Goal: Task Accomplishment & Management: Complete application form

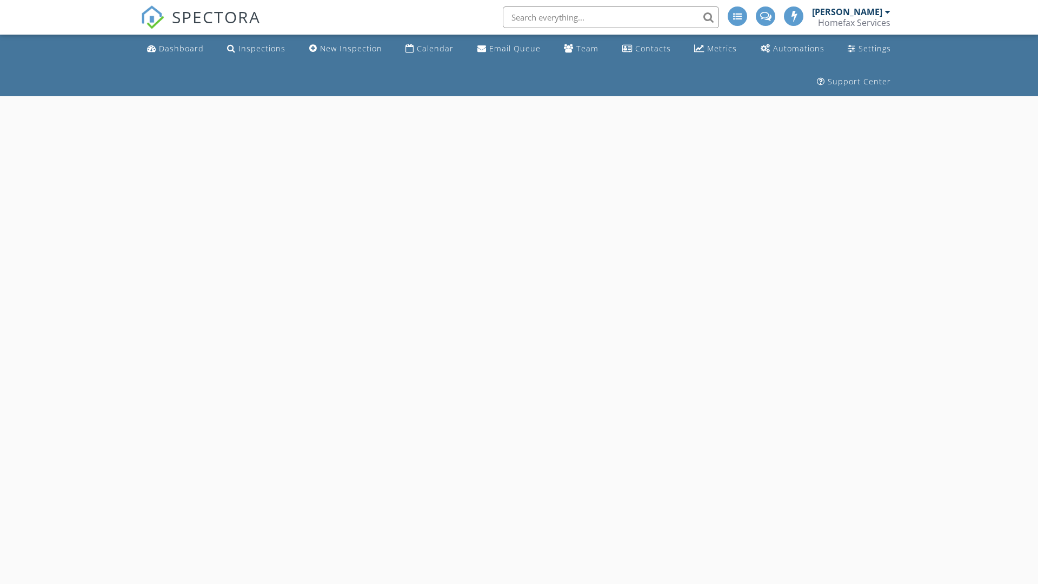
select select "8"
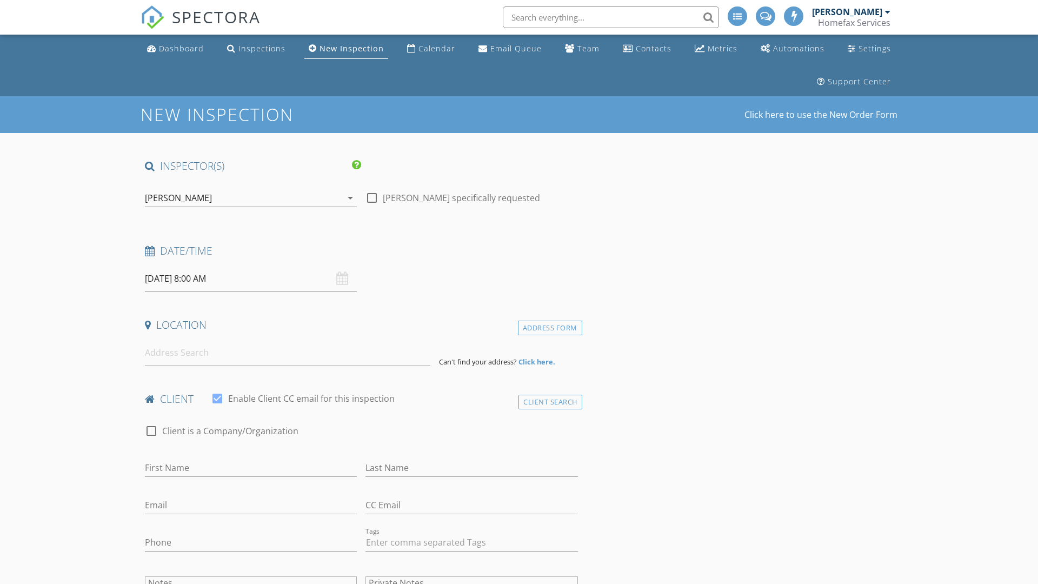
click at [251, 279] on input "09/30/2025 8:00 AM" at bounding box center [251, 279] width 212 height 26
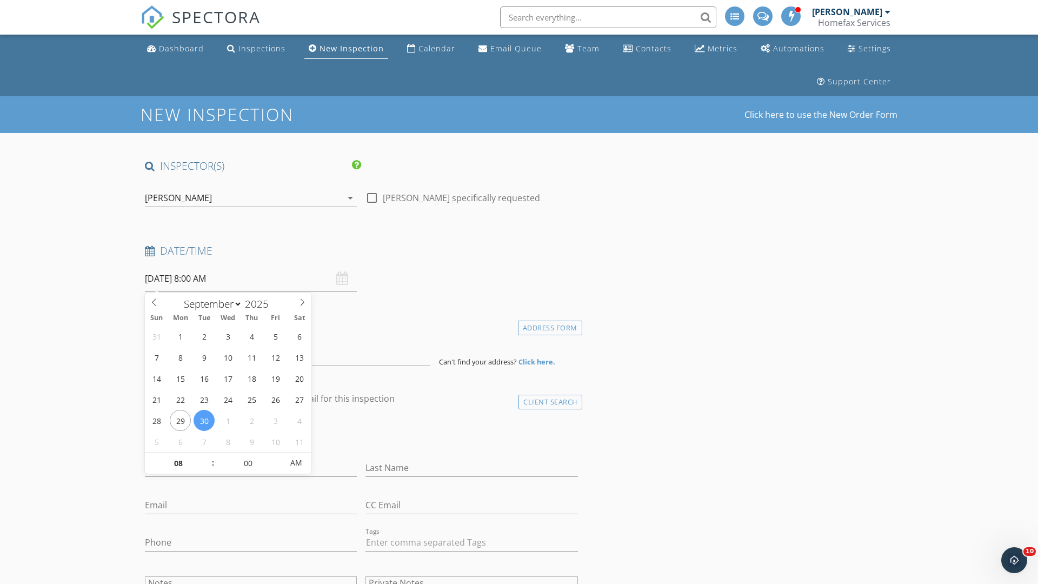
click at [261, 303] on input "2025" at bounding box center [260, 304] width 36 height 15
type input "2025"
click at [178, 463] on input "08" at bounding box center [178, 464] width 67 height 22
click at [248, 462] on input "00" at bounding box center [248, 463] width 67 height 22
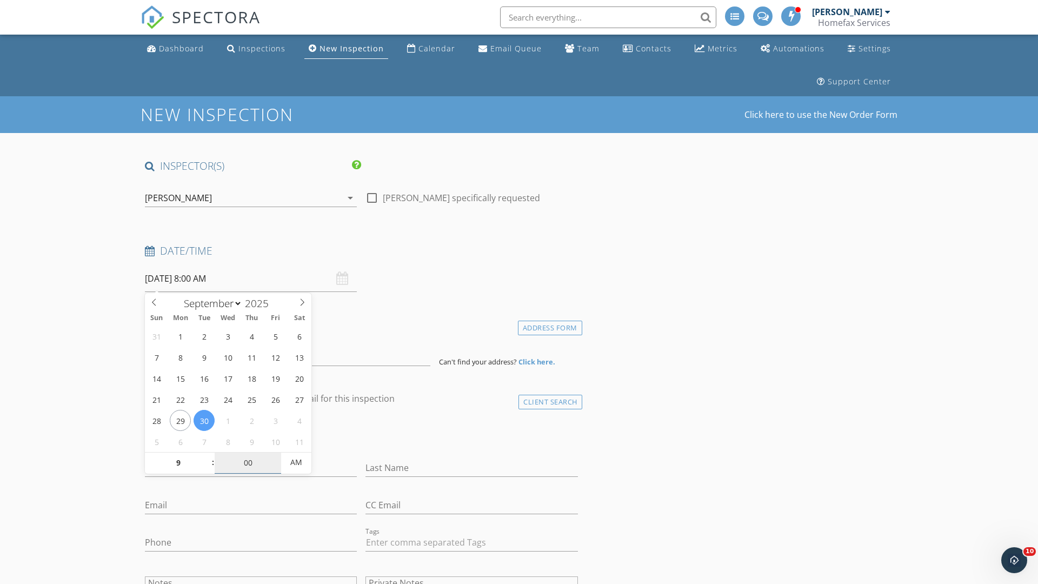
type input "09"
type input "[DATE] 9:00 AM"
type input "00"
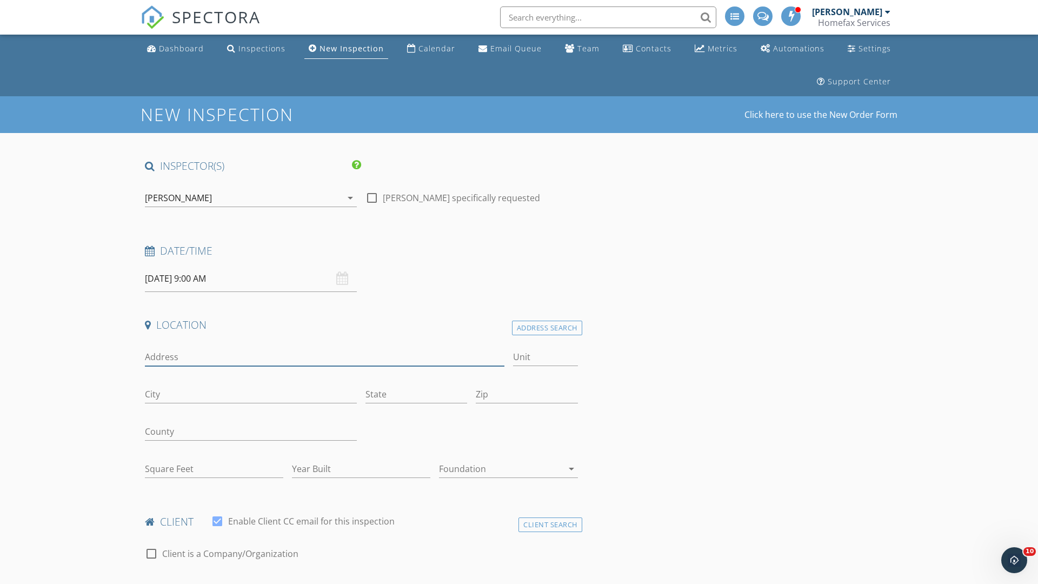
click at [324, 357] on input "Address" at bounding box center [325, 357] width 360 height 18
type input "9368 [PERSON_NAME] N"
click at [545, 357] on input "Unit" at bounding box center [545, 357] width 65 height 18
click at [251, 394] on input "City" at bounding box center [251, 395] width 212 height 18
type input "[GEOGRAPHIC_DATA]"
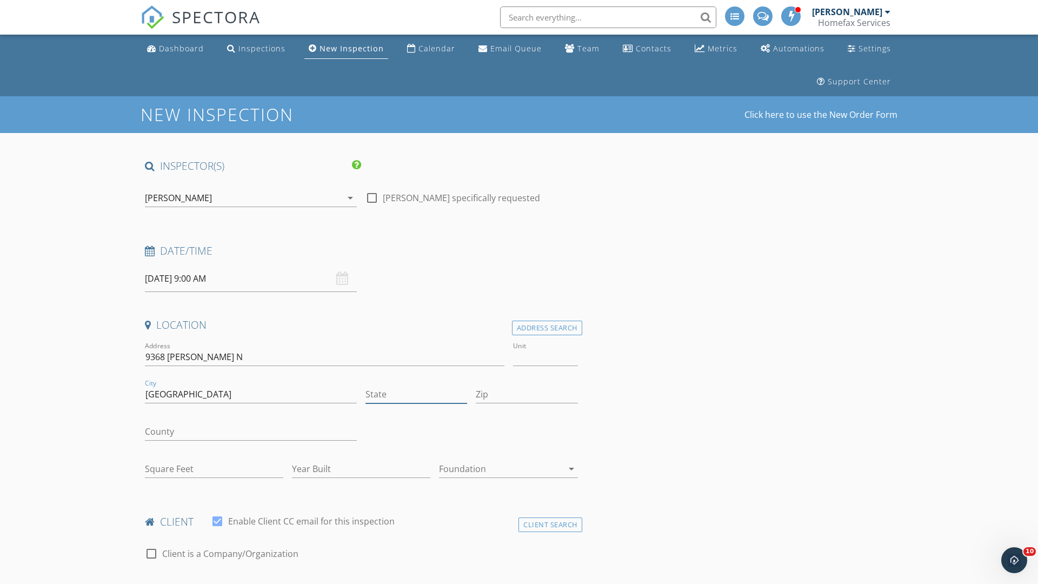
click at [416, 394] on input "State" at bounding box center [417, 395] width 102 height 18
type input "MN"
click at [527, 394] on input "Zip" at bounding box center [527, 395] width 102 height 18
type input "55369"
click at [251, 582] on input "First Name" at bounding box center [251, 591] width 212 height 18
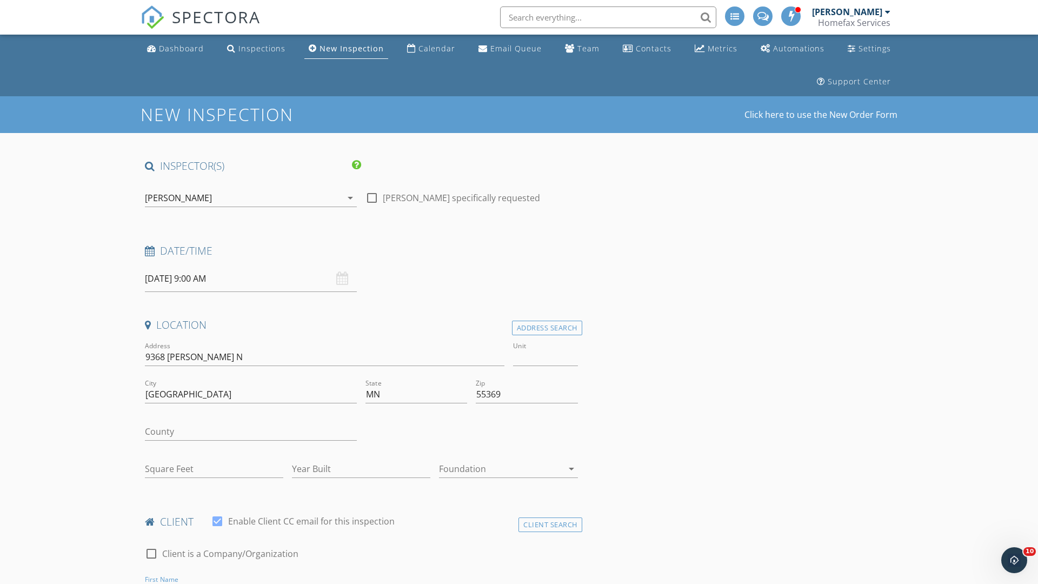
scroll to position [16, 0]
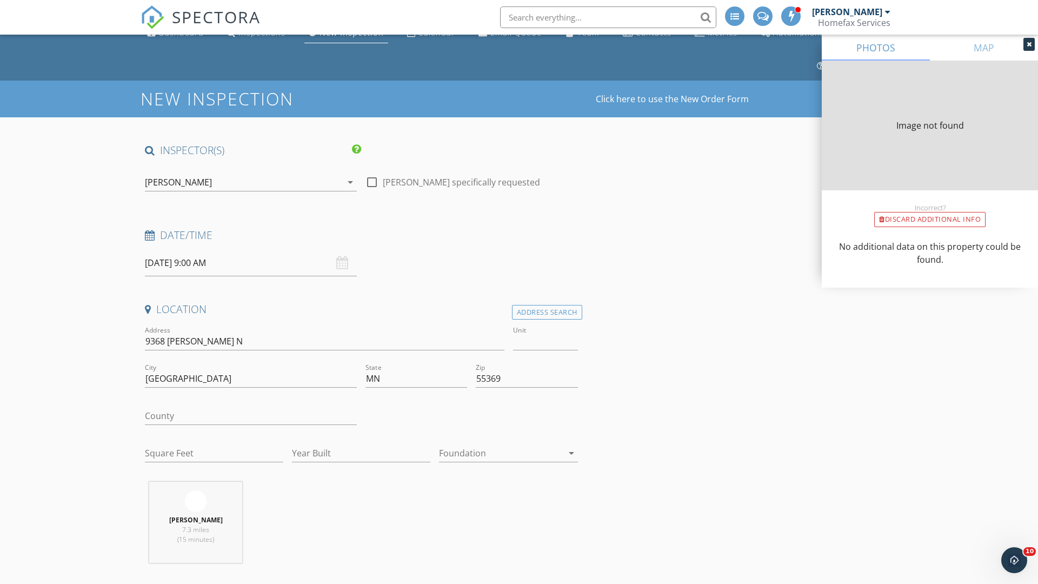
type input "[PERSON_NAME]"
type input "Kr"
type input "2344"
type input "1986"
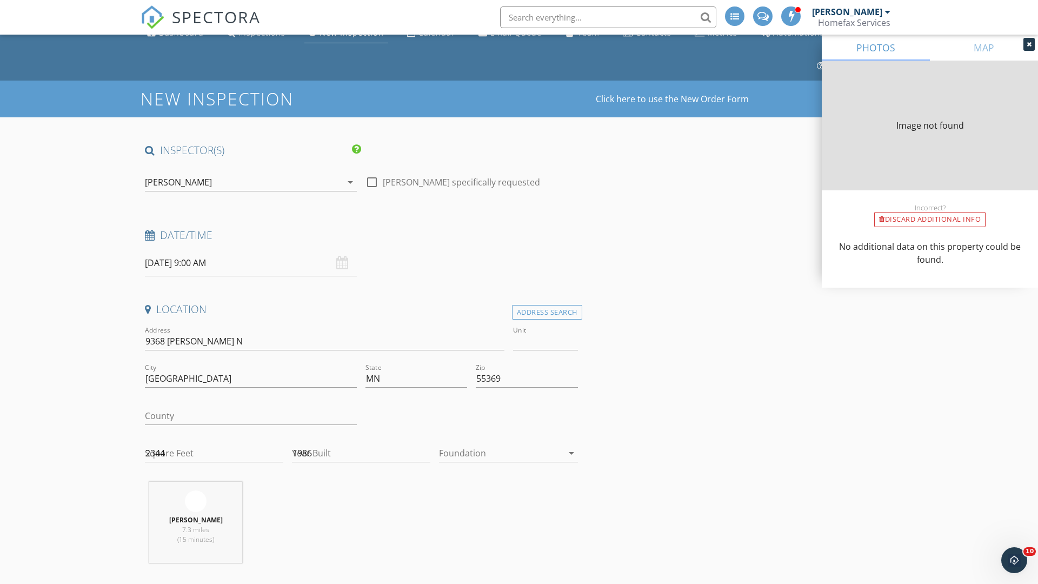
scroll to position [397, 0]
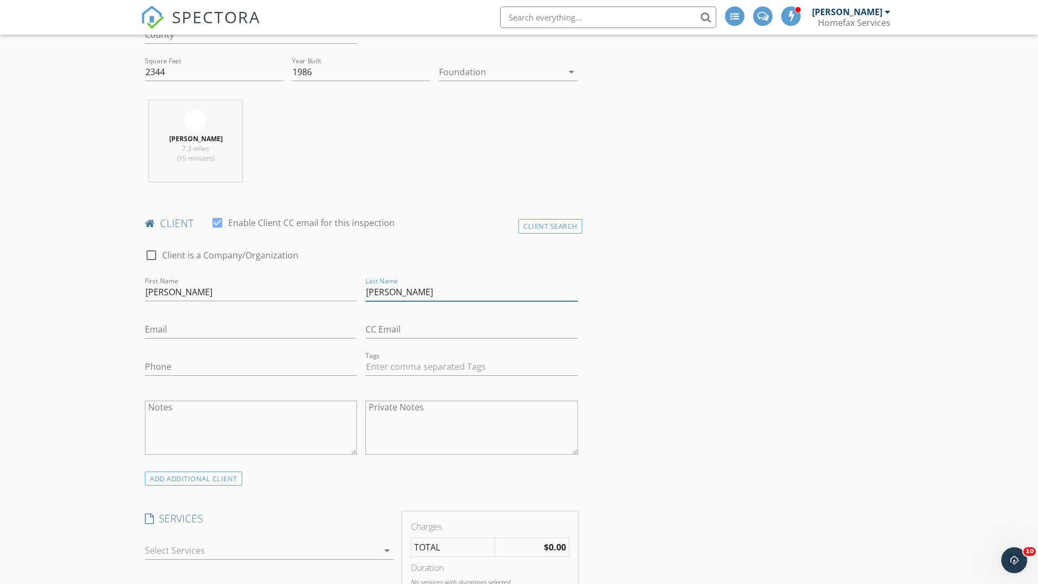
type input "[PERSON_NAME]"
click at [251, 329] on input "Email" at bounding box center [251, 330] width 212 height 18
type input "[EMAIL_ADDRESS][DOMAIN_NAME]"
click at [251, 367] on input "Phone" at bounding box center [251, 367] width 212 height 18
type input "[PHONE_NUMBER]"
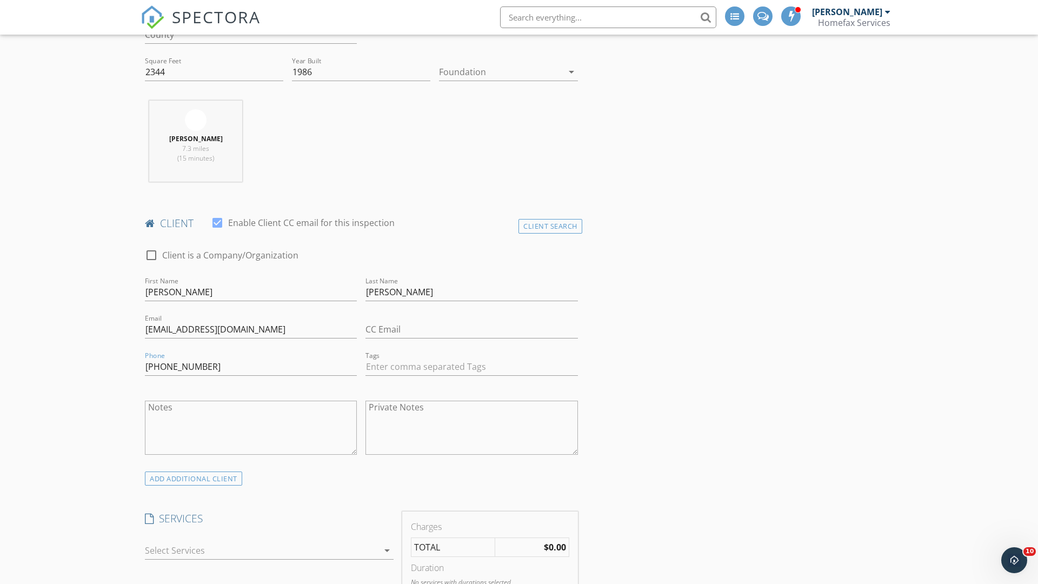
click at [262, 551] on div at bounding box center [262, 550] width 234 height 17
click at [281, 555] on div "General Home Inspection" at bounding box center [281, 555] width 208 height 22
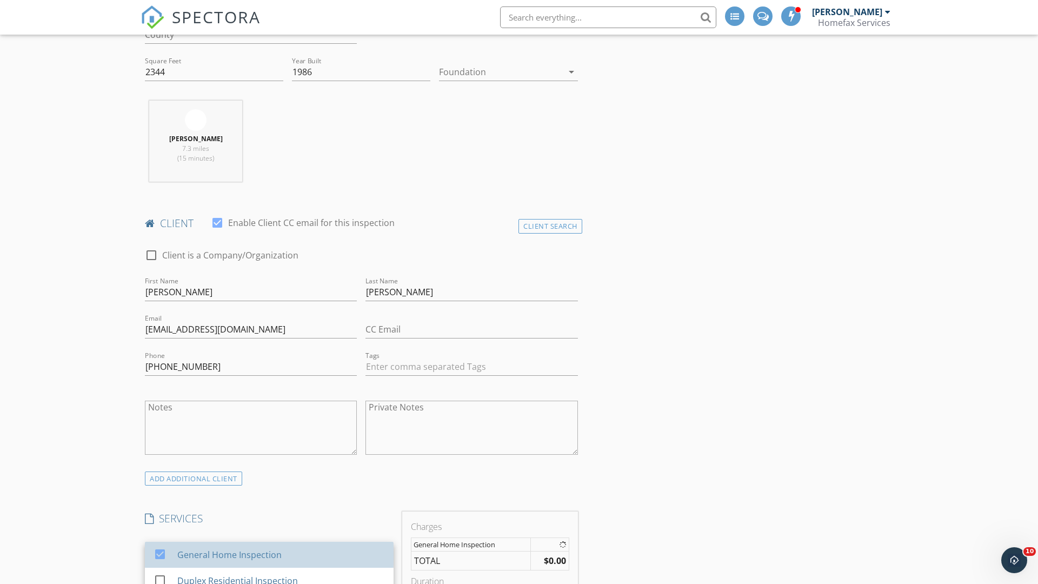
checkbox input "false"
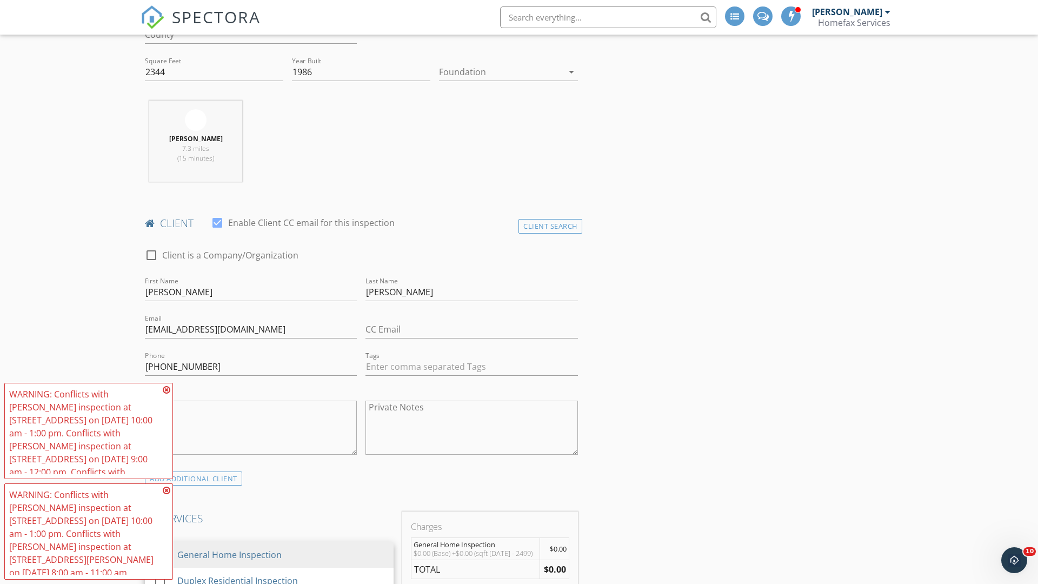
scroll to position [1107, 0]
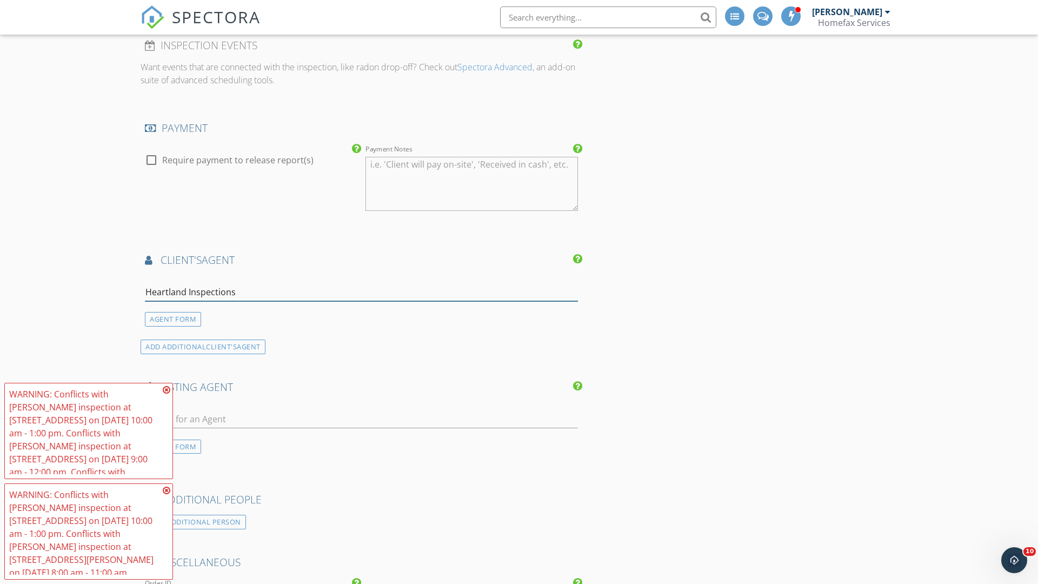
type input "Heartland Inspections*"
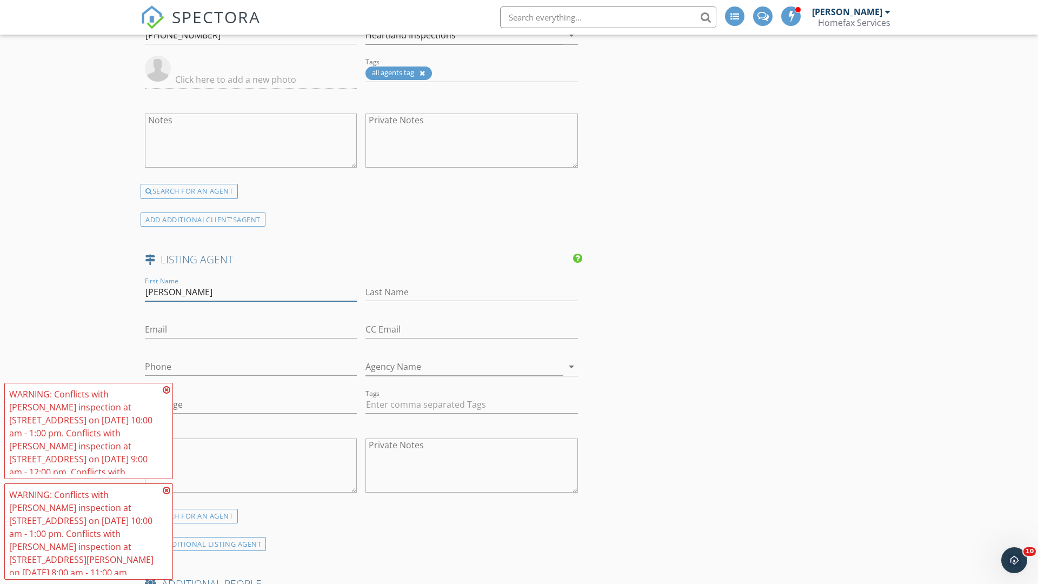
type input "Matt"
click at [472, 292] on input "text" at bounding box center [472, 292] width 212 height 18
type input "Wandzel"
click at [251, 329] on input "text" at bounding box center [251, 330] width 212 height 18
type input "MattWandzel@edinarealty.com"
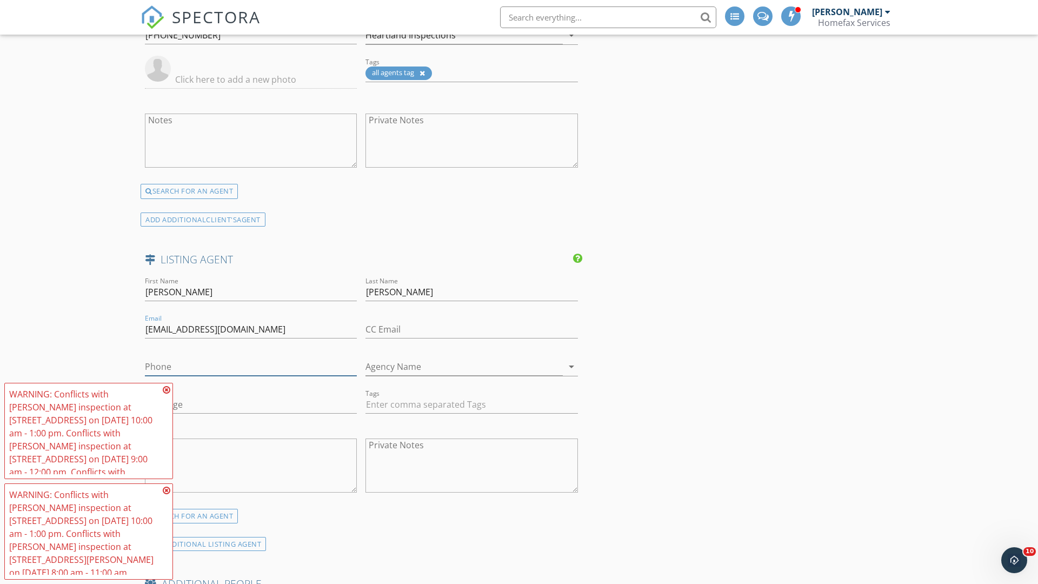
click at [251, 367] on input "text" at bounding box center [251, 367] width 212 height 18
